Goal: Information Seeking & Learning: Learn about a topic

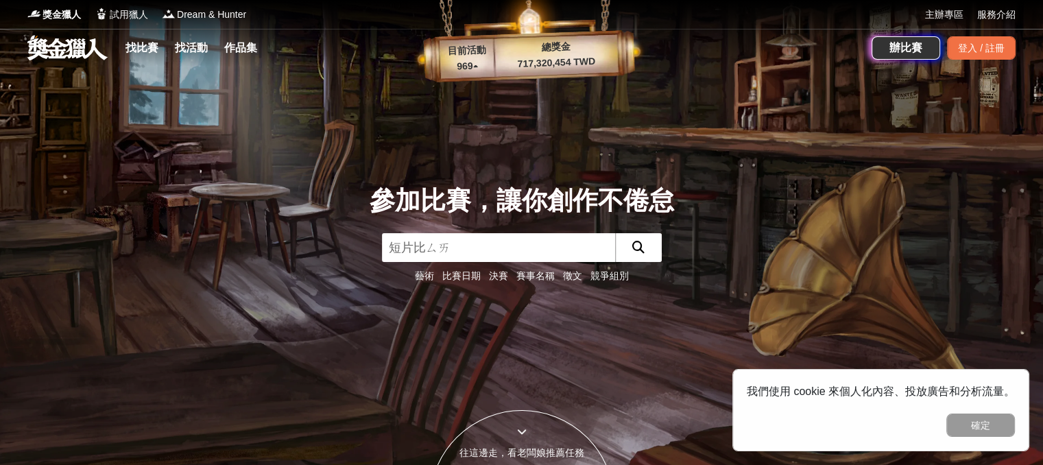
type input "短片比賽"
click button "submit" at bounding box center [638, 247] width 47 height 29
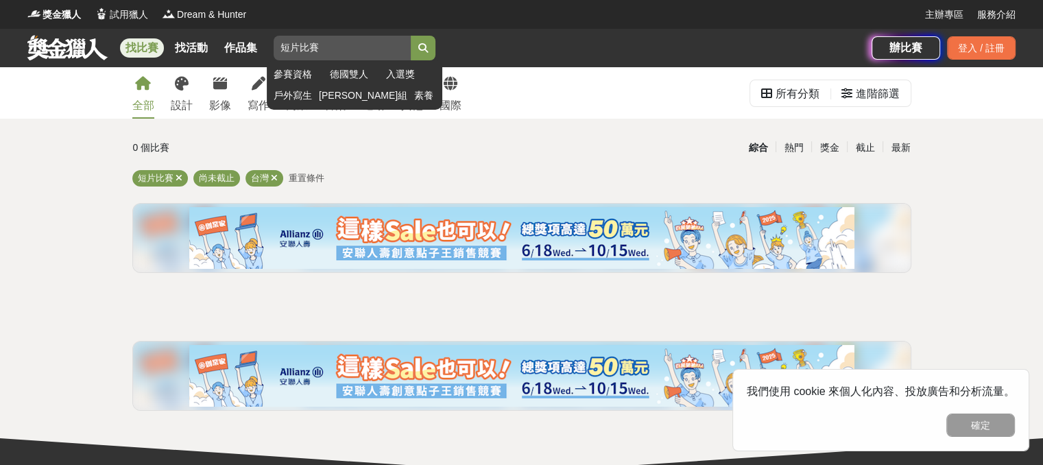
click at [302, 49] on input "短片比賽" at bounding box center [342, 48] width 137 height 25
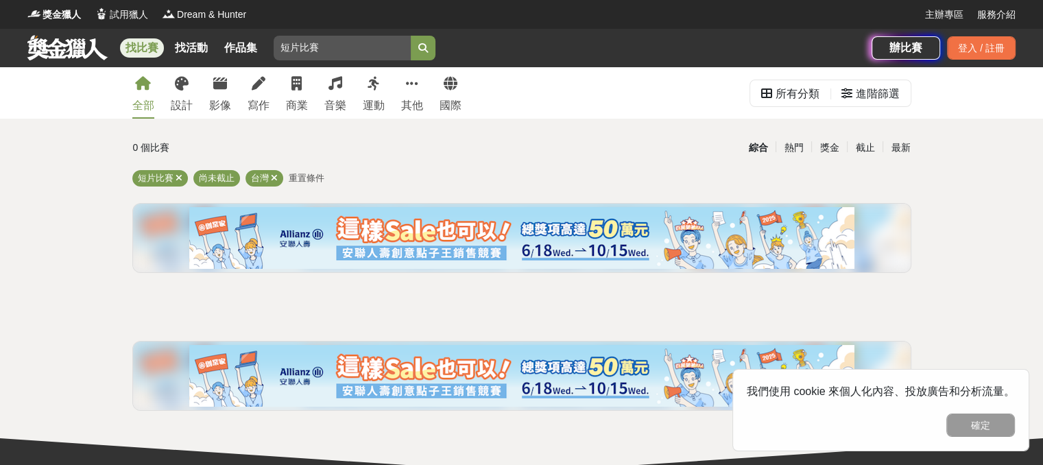
drag, startPoint x: 304, startPoint y: 49, endPoint x: 272, endPoint y: 53, distance: 31.8
click at [272, 53] on div "找比賽 找活動 作品集 短片比賽 參賽資格 德國雙人 入選獎 戶外寫生 馬拉松組 素養" at bounding box center [449, 48] width 844 height 38
click at [411, 36] on button "submit" at bounding box center [423, 48] width 25 height 25
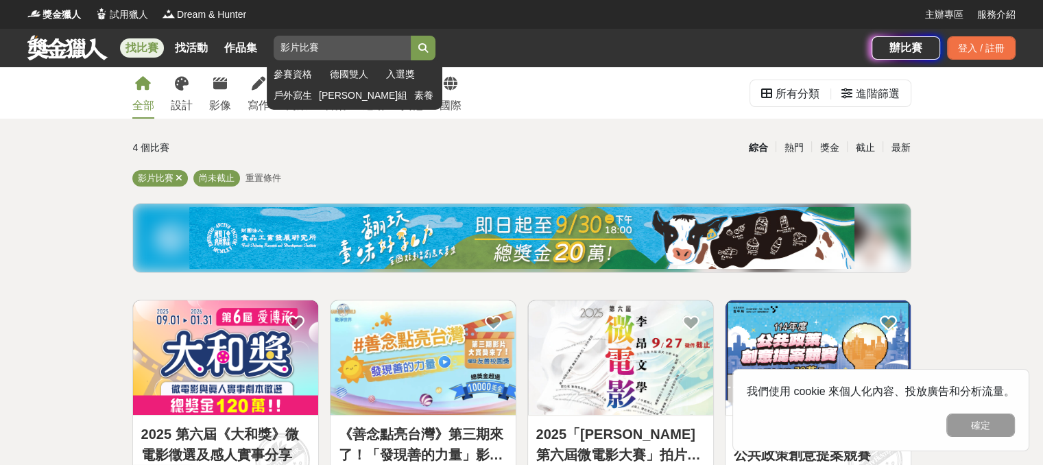
click at [365, 56] on input "影片比賽" at bounding box center [342, 48] width 137 height 25
type input "影片"
click at [428, 47] on icon "submit" at bounding box center [423, 48] width 10 height 10
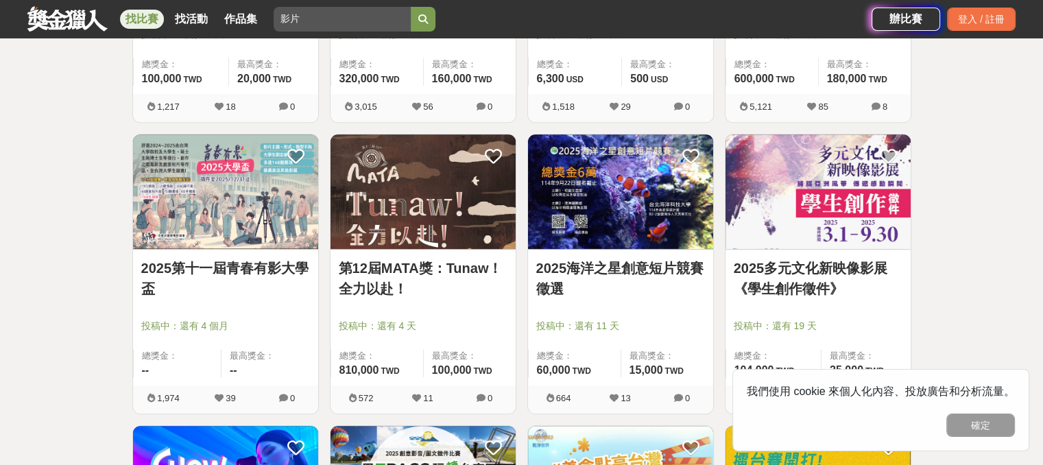
scroll to position [823, 0]
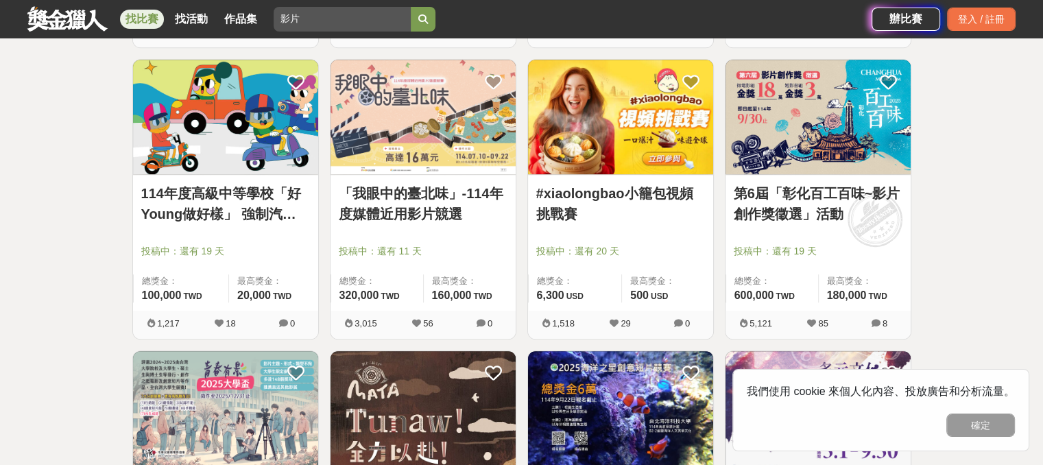
click at [754, 193] on link "第6屆「彰化百工百味~影片創作獎徵選」活動" at bounding box center [818, 203] width 169 height 41
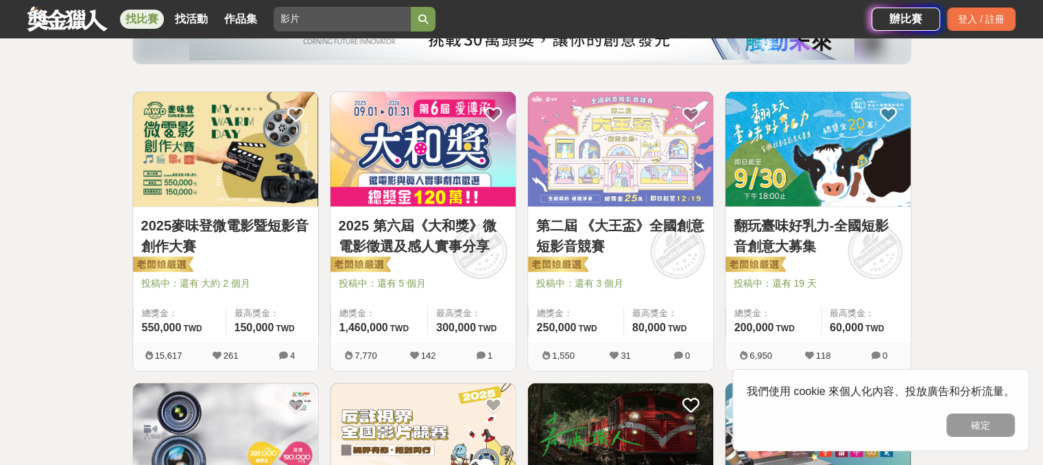
scroll to position [137, 0]
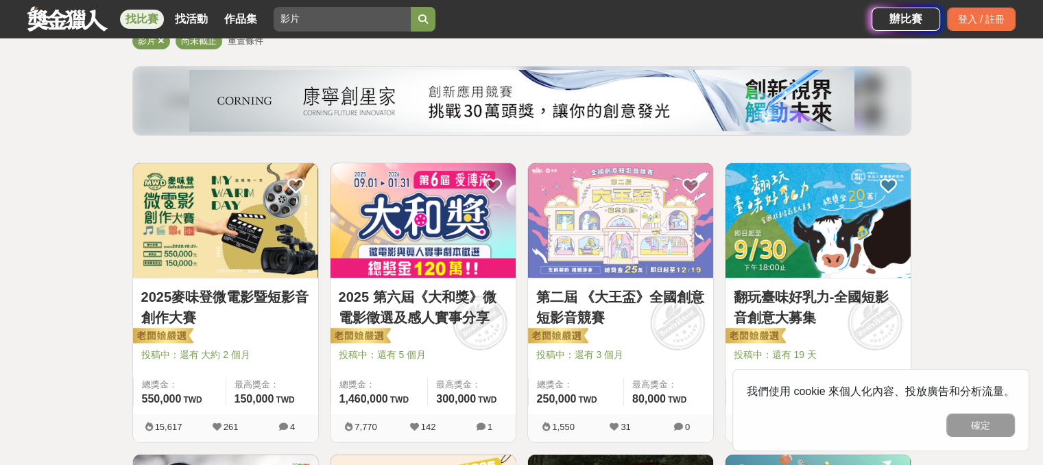
click at [246, 228] on img at bounding box center [225, 220] width 185 height 115
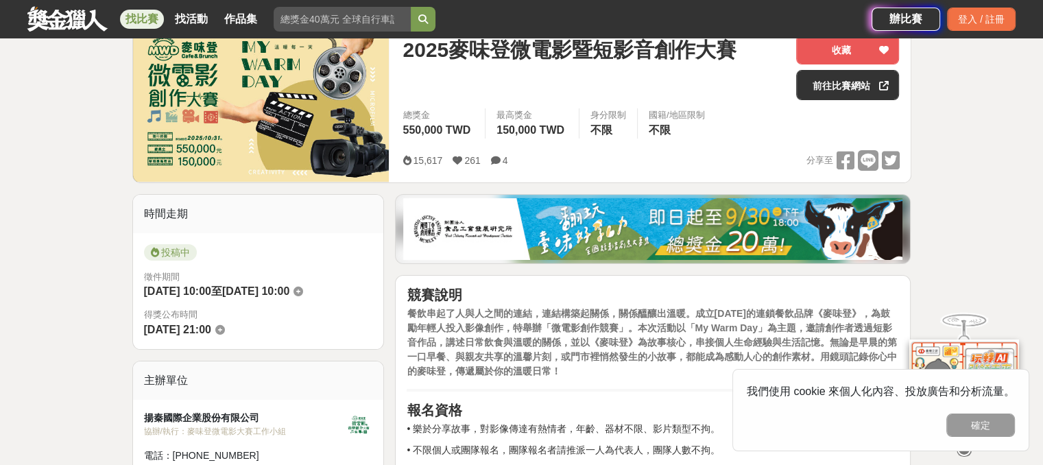
scroll to position [206, 0]
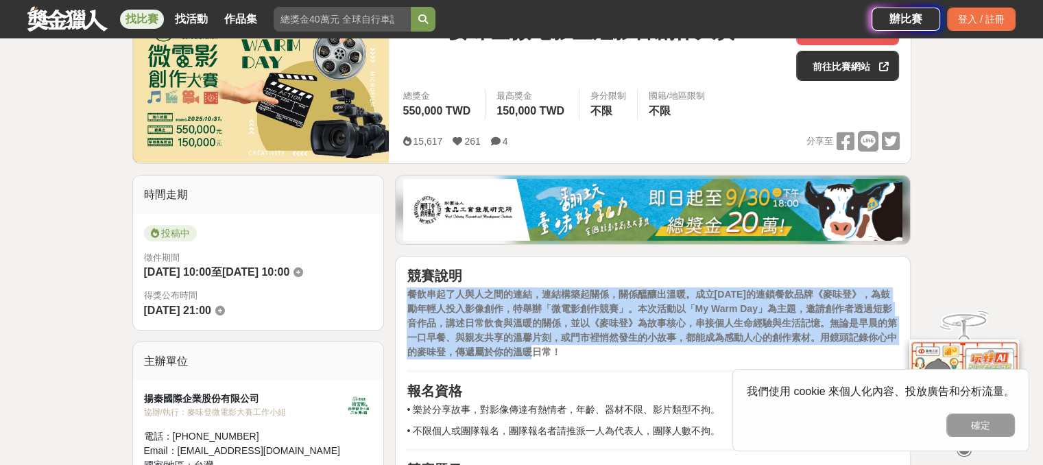
drag, startPoint x: 405, startPoint y: 293, endPoint x: 720, endPoint y: 352, distance: 320.3
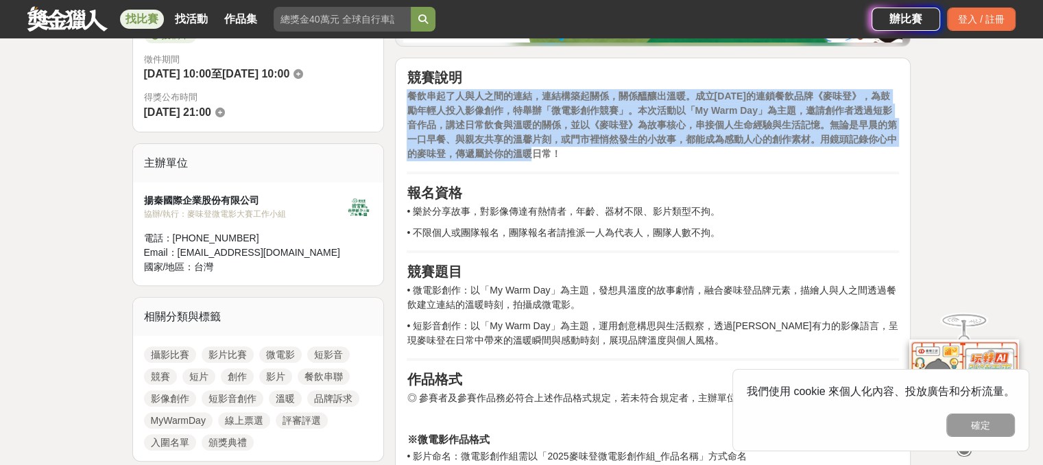
scroll to position [411, 0]
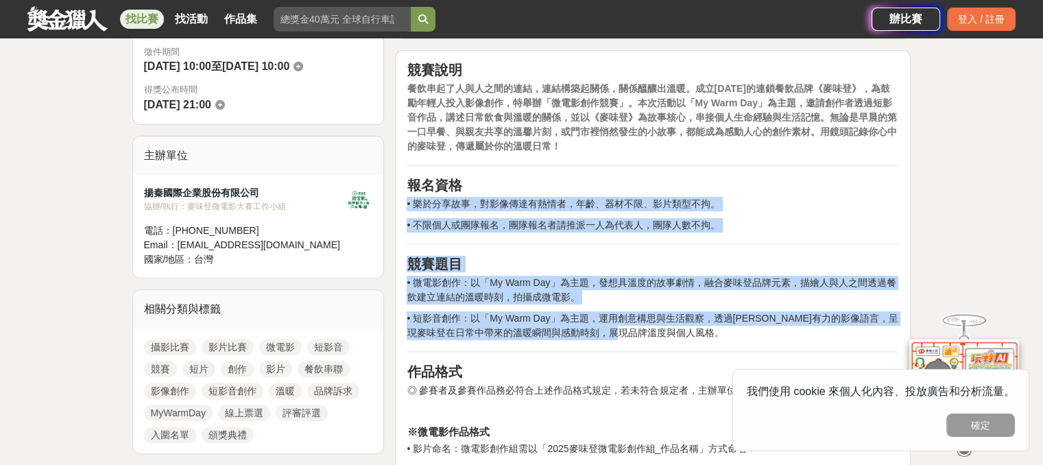
drag, startPoint x: 409, startPoint y: 201, endPoint x: 838, endPoint y: 335, distance: 449.0
